Goal: Check status: Check status

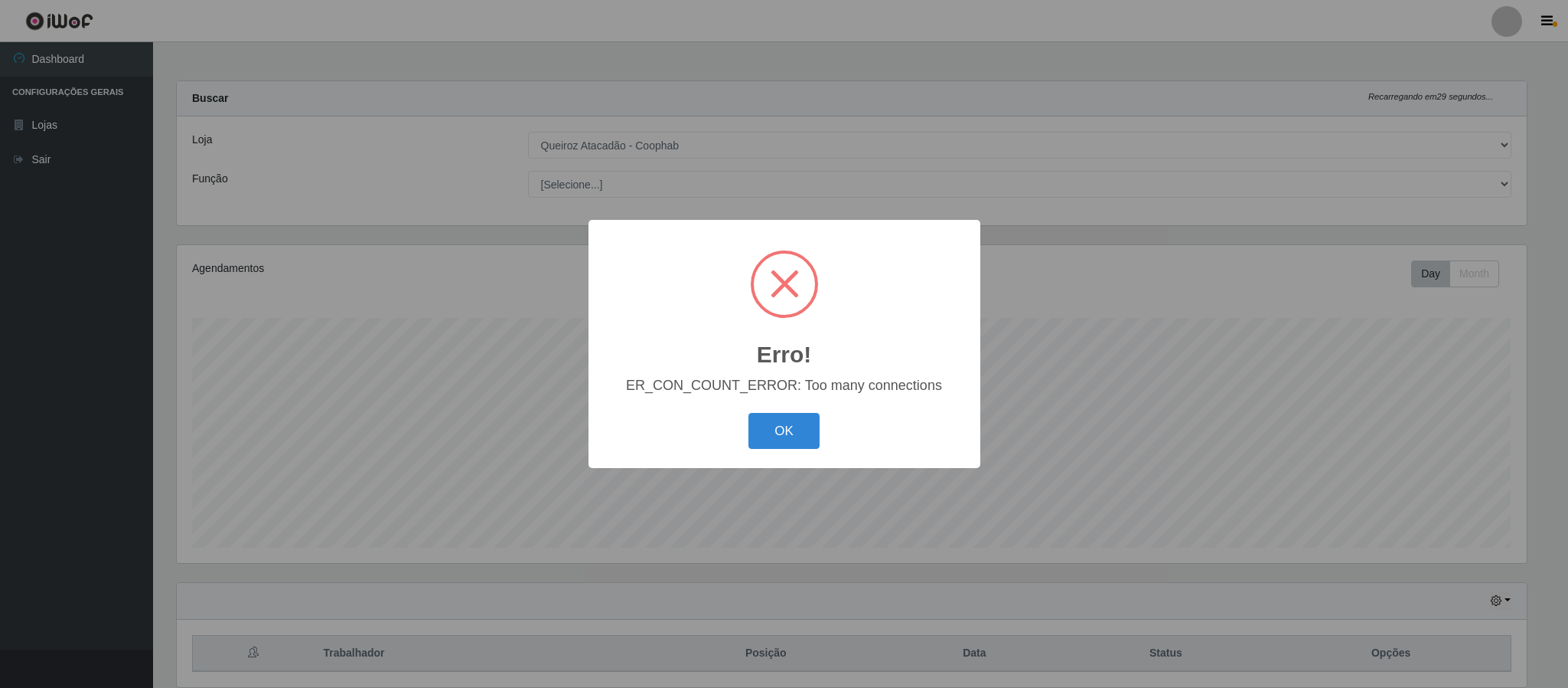
select select "463"
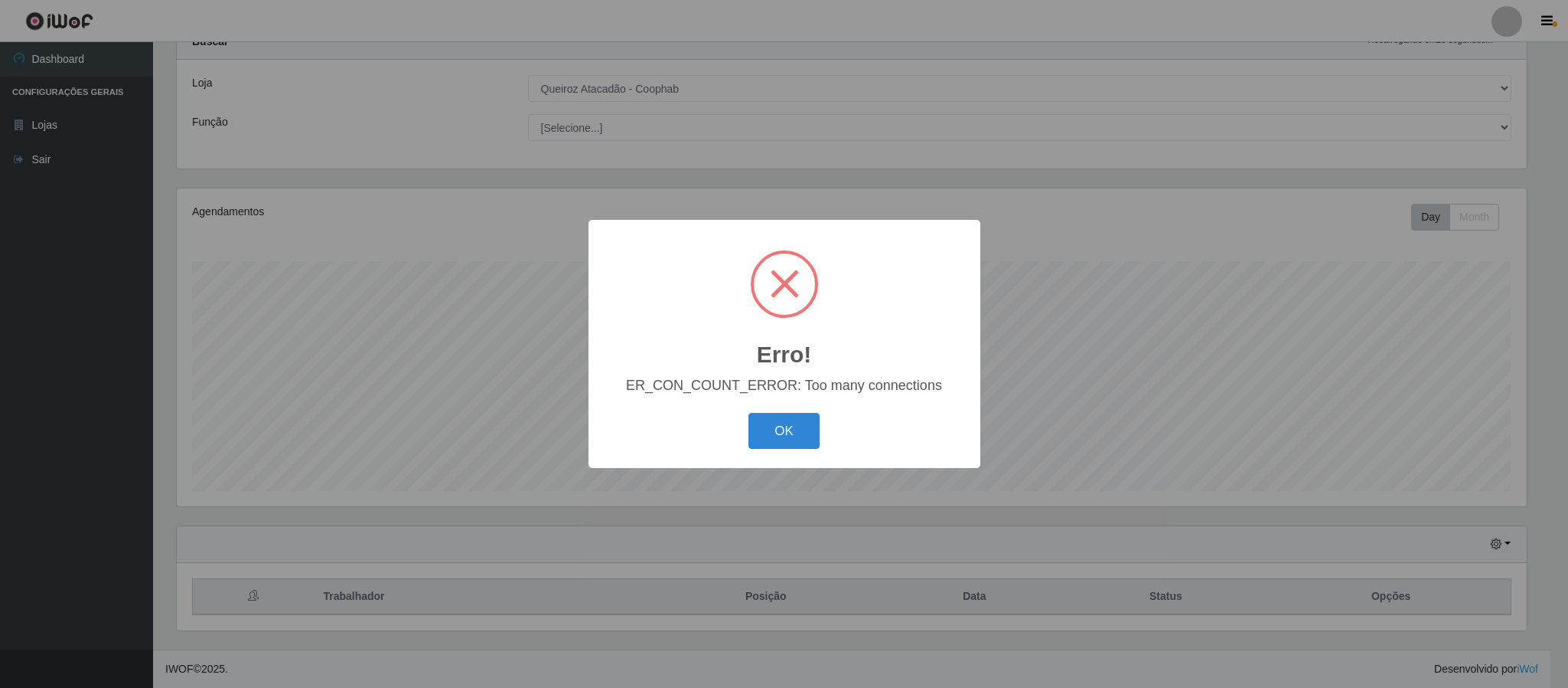
scroll to position [319, 1350]
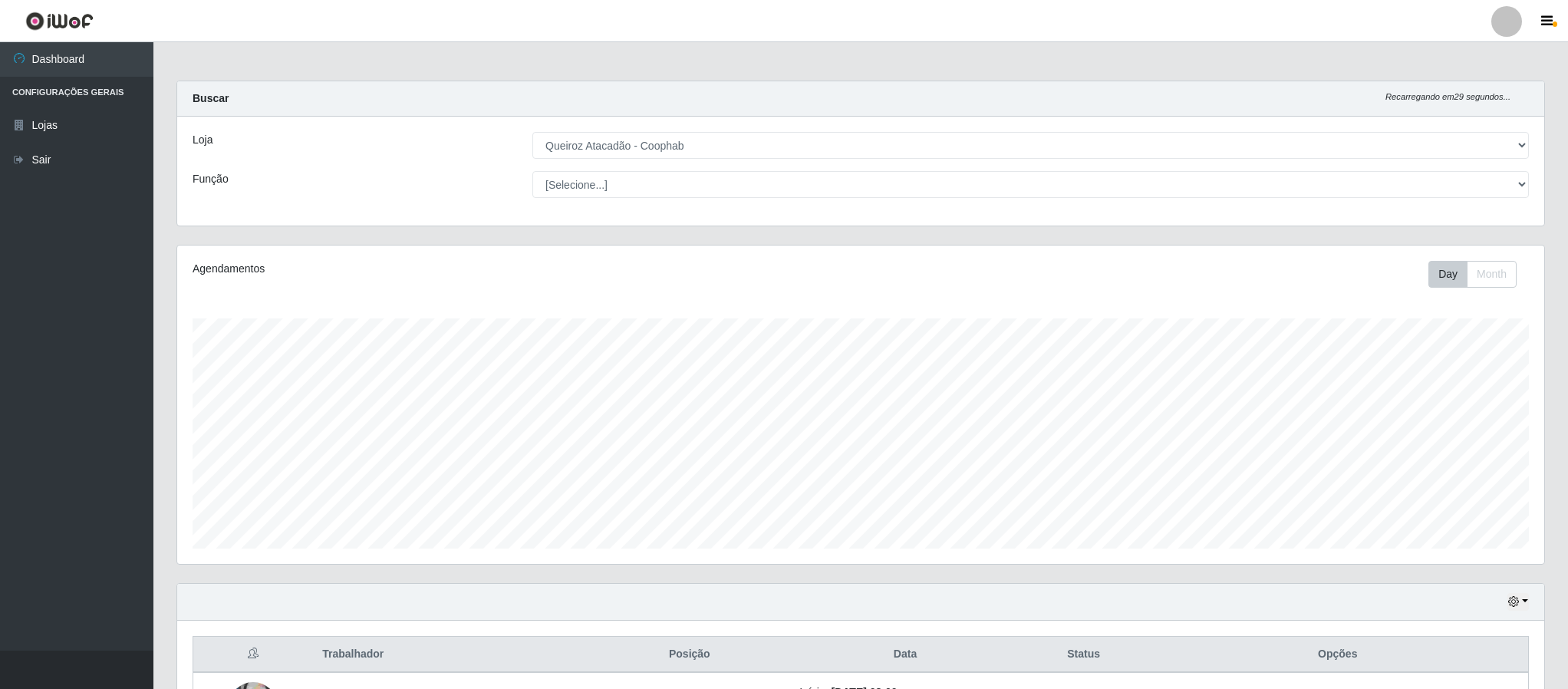
select select "463"
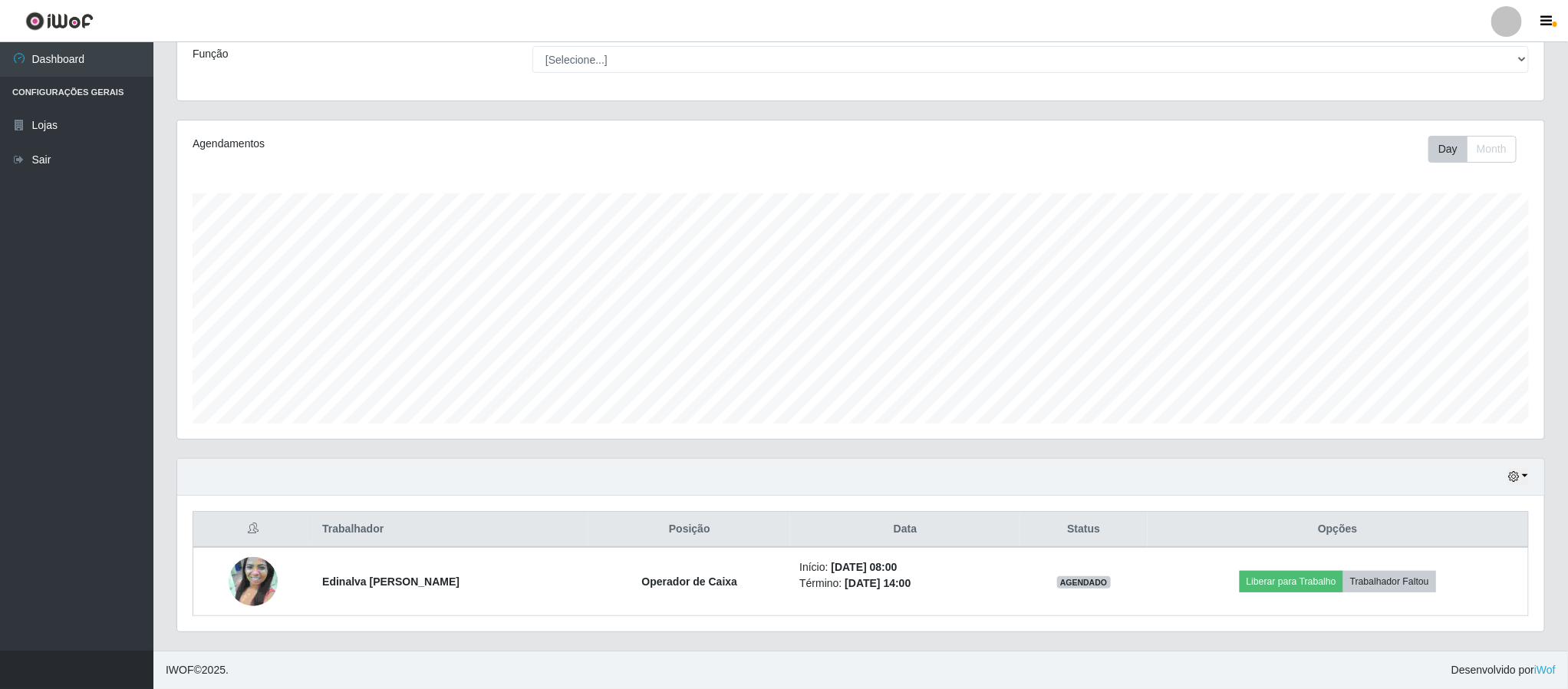
scroll to position [320, 1365]
click at [1524, 468] on button "button" at bounding box center [1517, 477] width 21 height 18
click at [1457, 391] on button "3 dias" at bounding box center [1466, 385] width 121 height 33
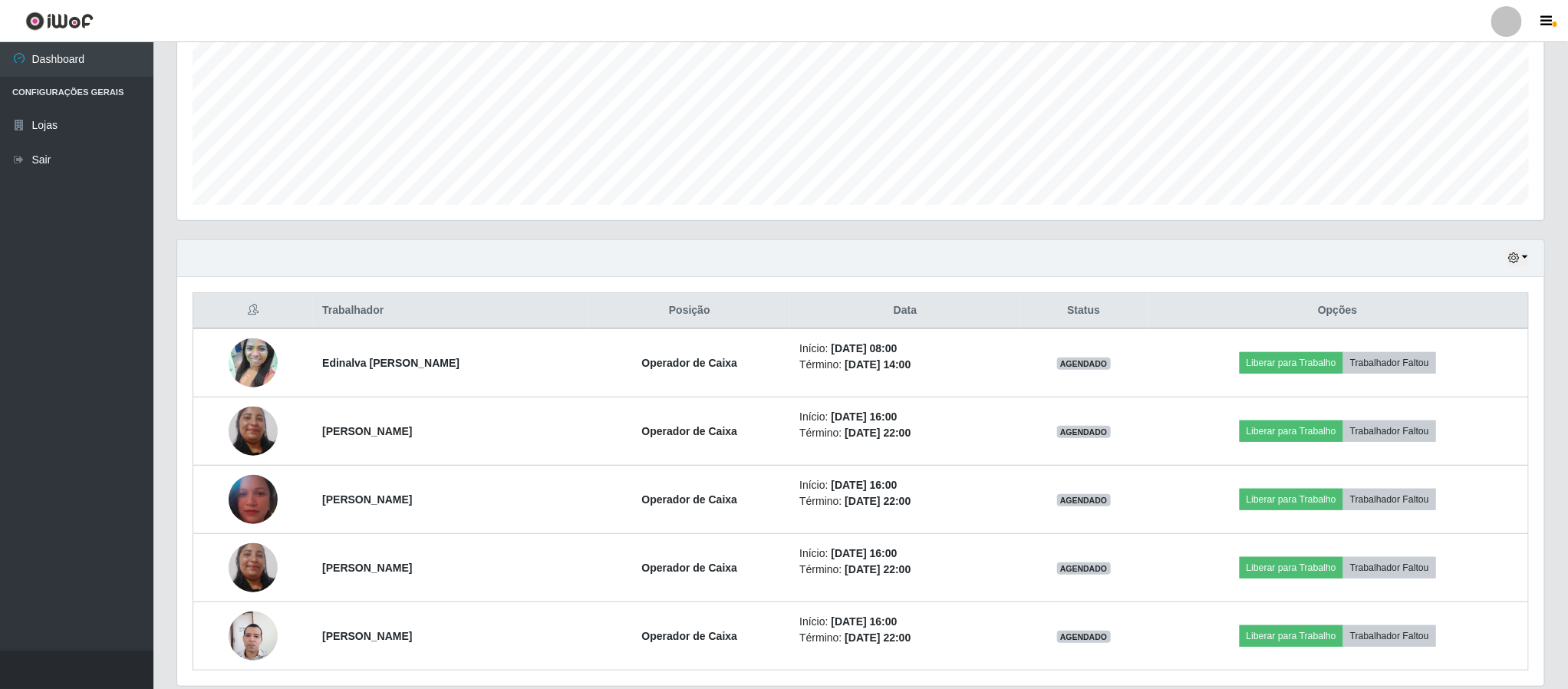
scroll to position [347, 0]
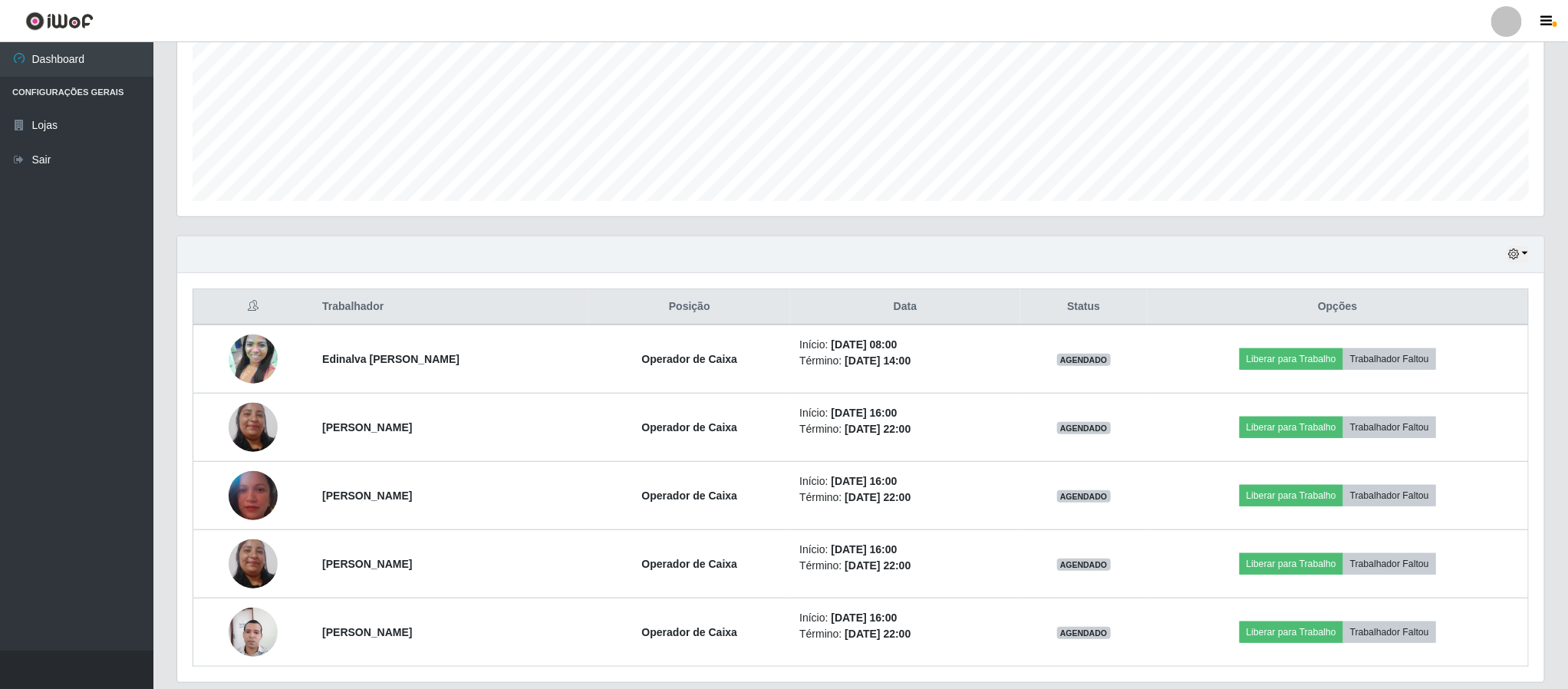
drag, startPoint x: 1562, startPoint y: 241, endPoint x: 1562, endPoint y: 274, distance: 33.0
click at [1562, 274] on div "Carregando... Buscar Recarregando em 22 segundos... Loja [Selecione...] Queiroz…" at bounding box center [860, 217] width 1414 height 968
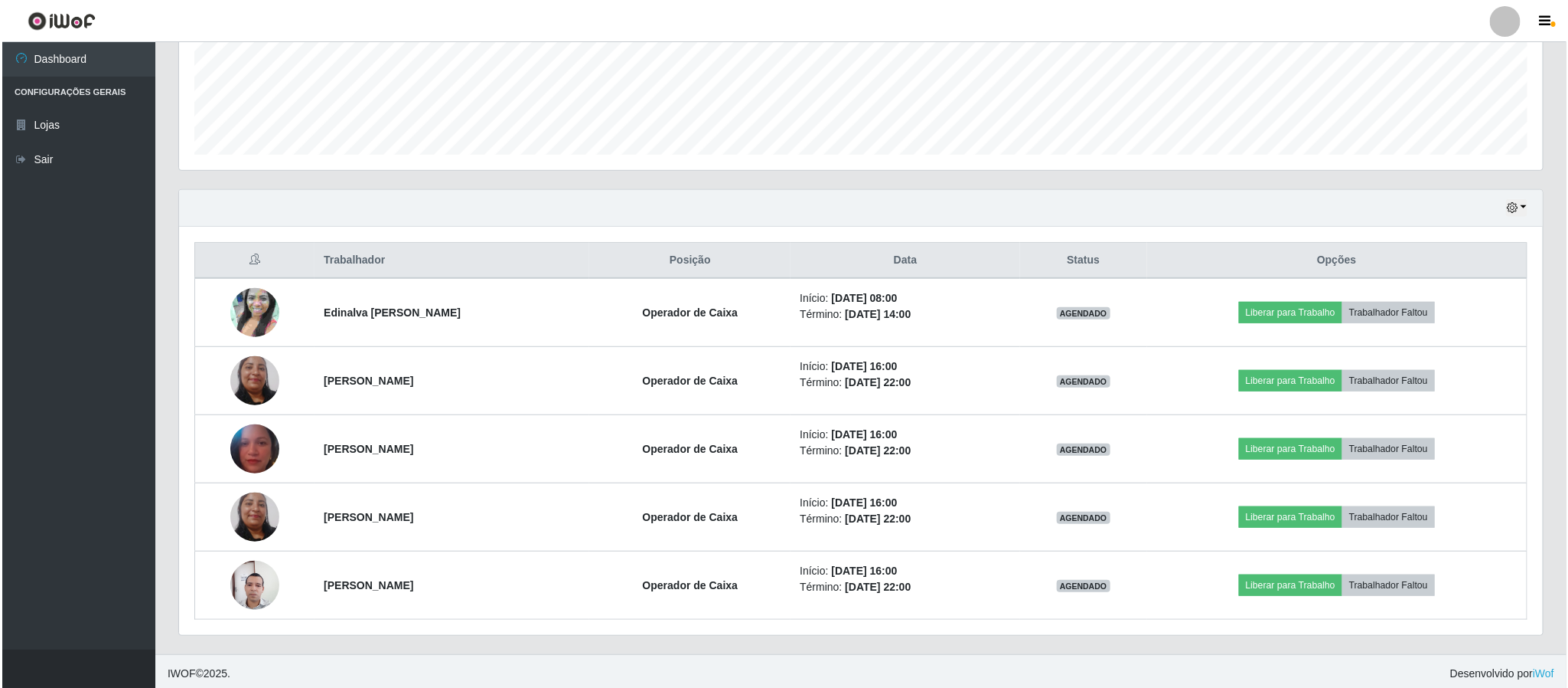
scroll to position [403, 0]
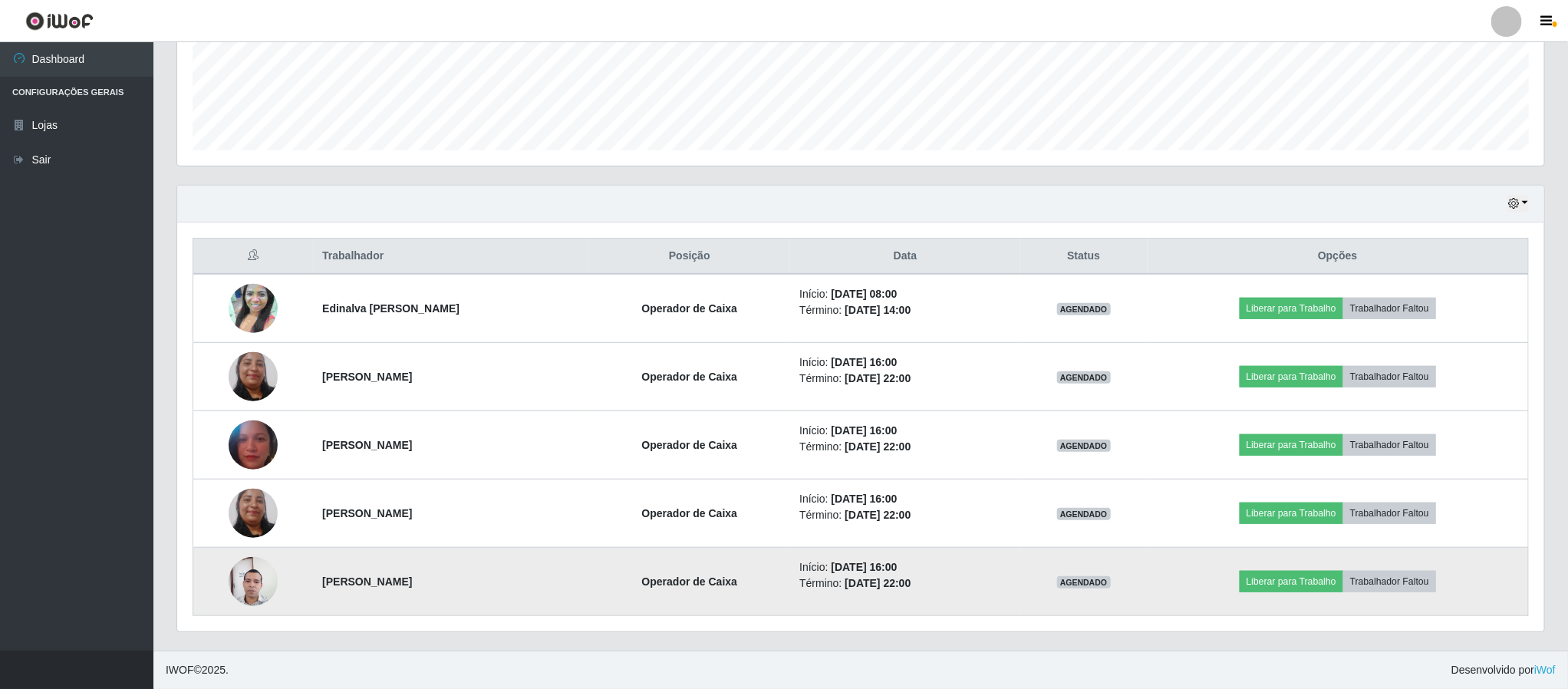
click at [240, 585] on img at bounding box center [253, 581] width 49 height 66
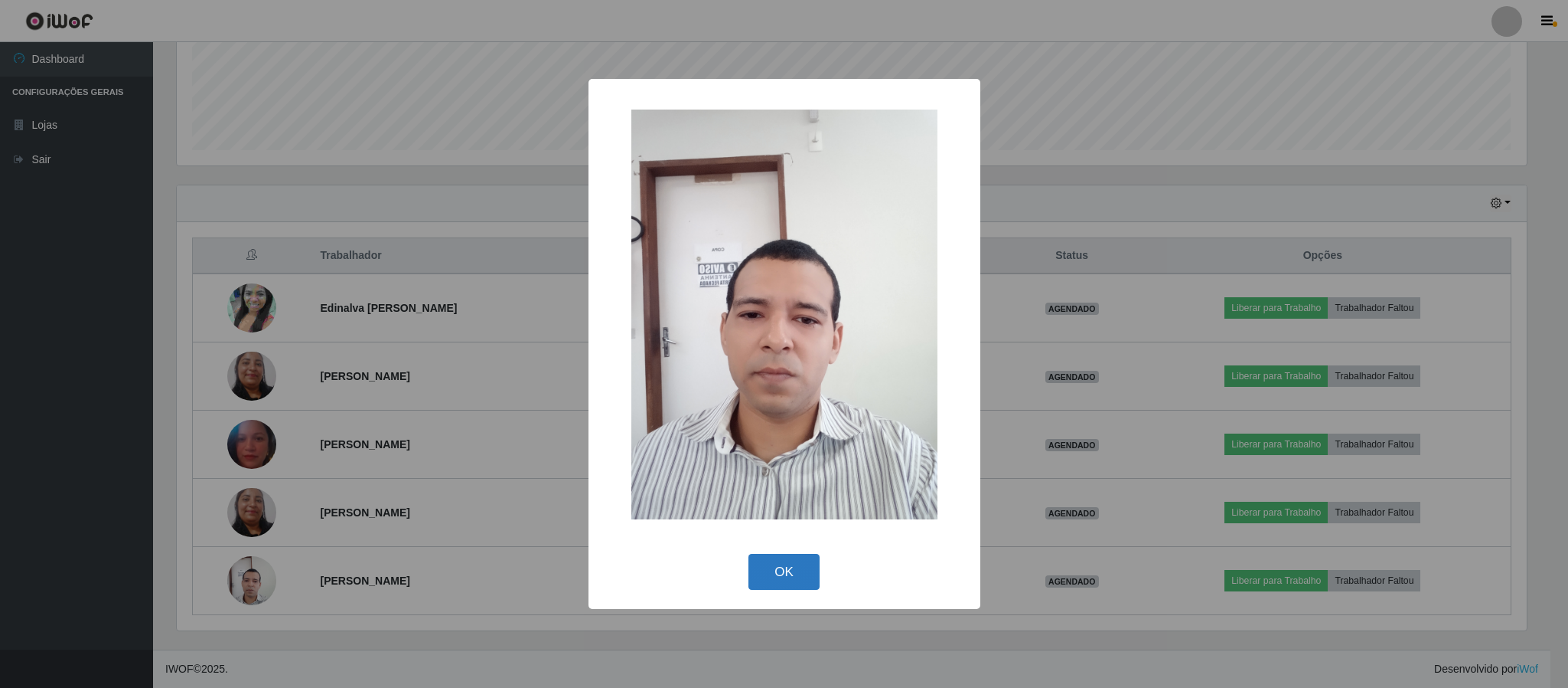
click at [793, 563] on button "OK" at bounding box center [784, 572] width 71 height 36
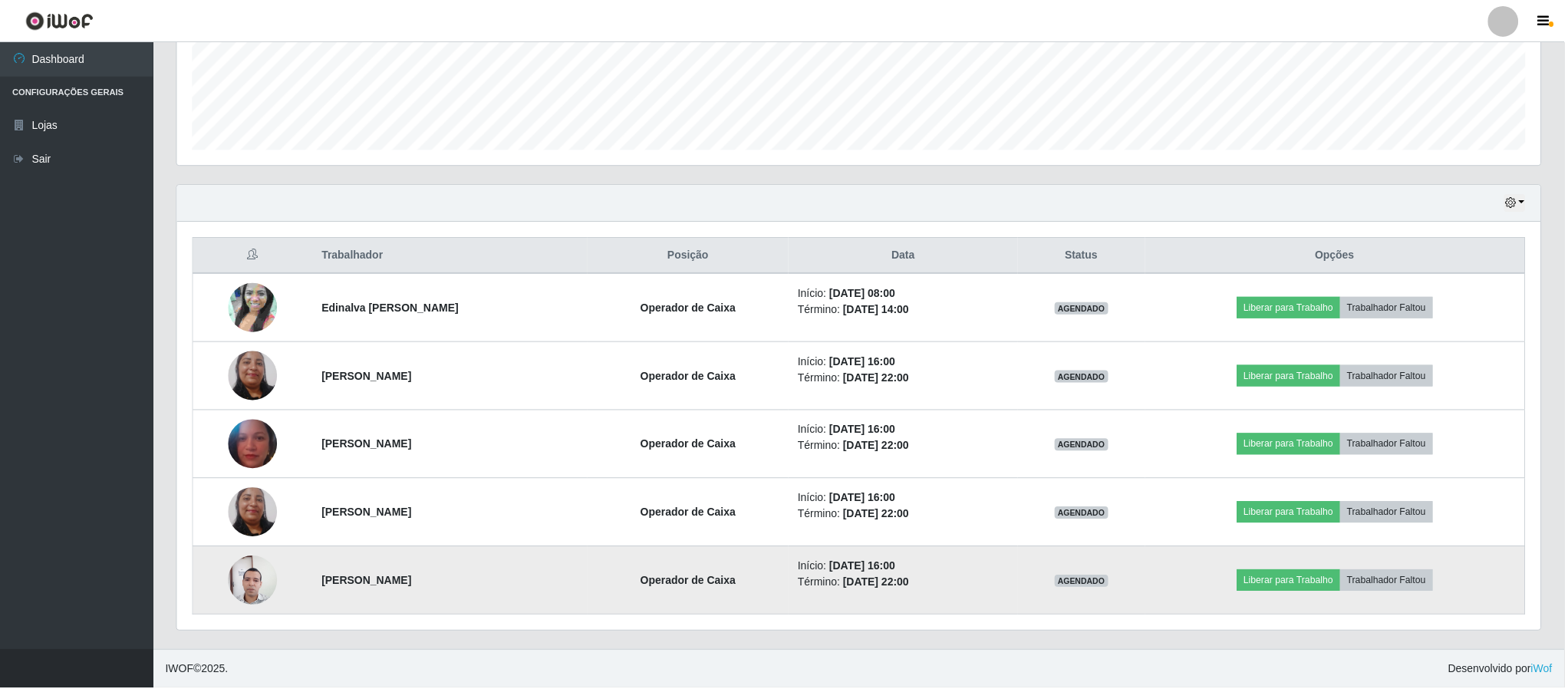
scroll to position [320, 1365]
